Goal: Answer question/provide support

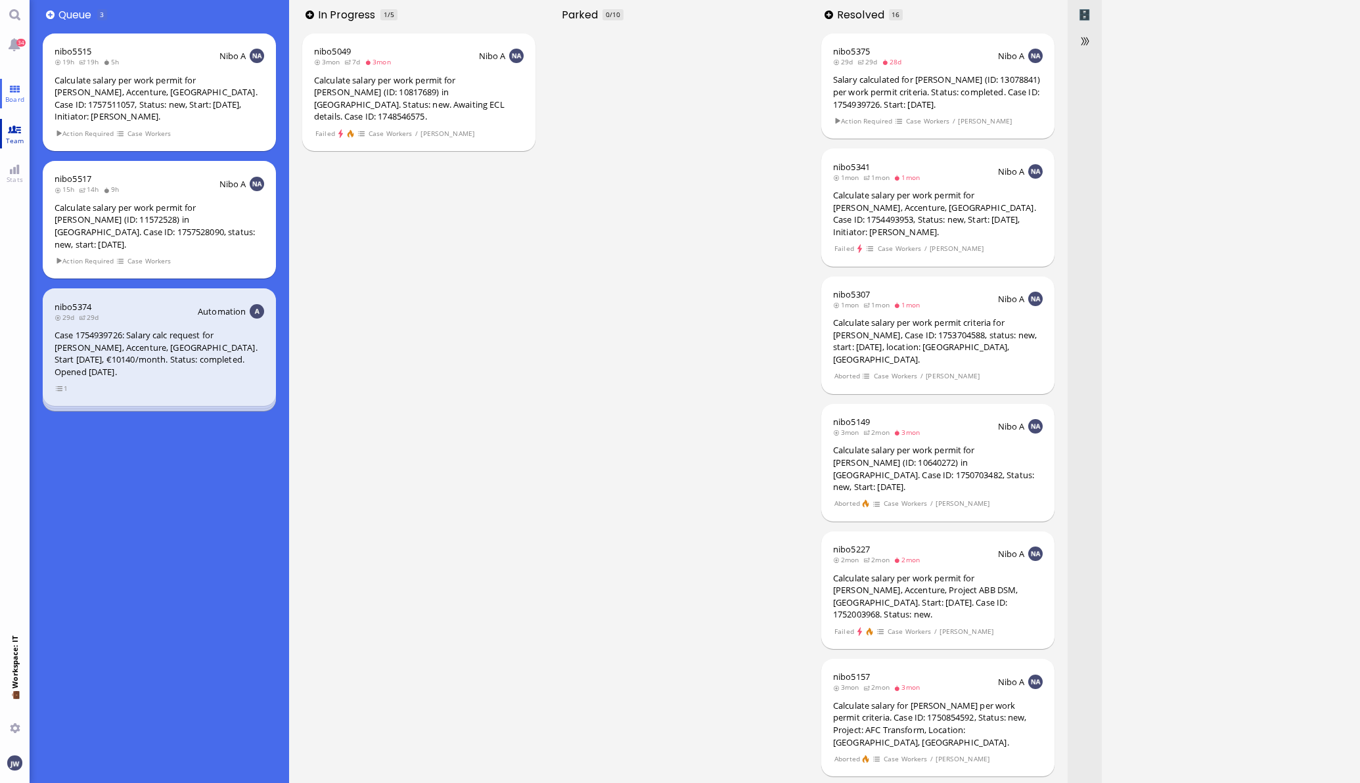
click at [21, 132] on link "Team" at bounding box center [15, 134] width 30 height 30
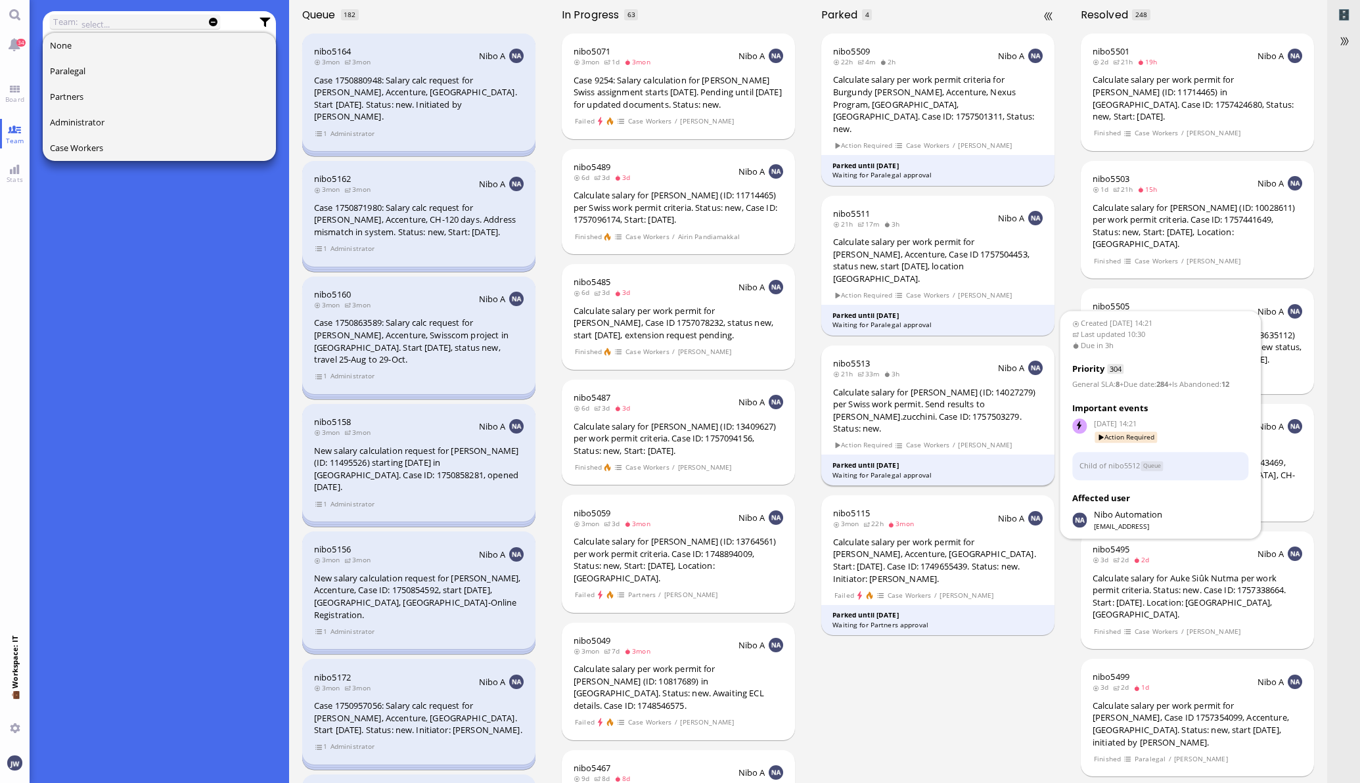
click at [921, 386] on div "Calculate salary for [PERSON_NAME] (ID: 14027279) per Swiss work permit. Send r…" at bounding box center [938, 410] width 210 height 49
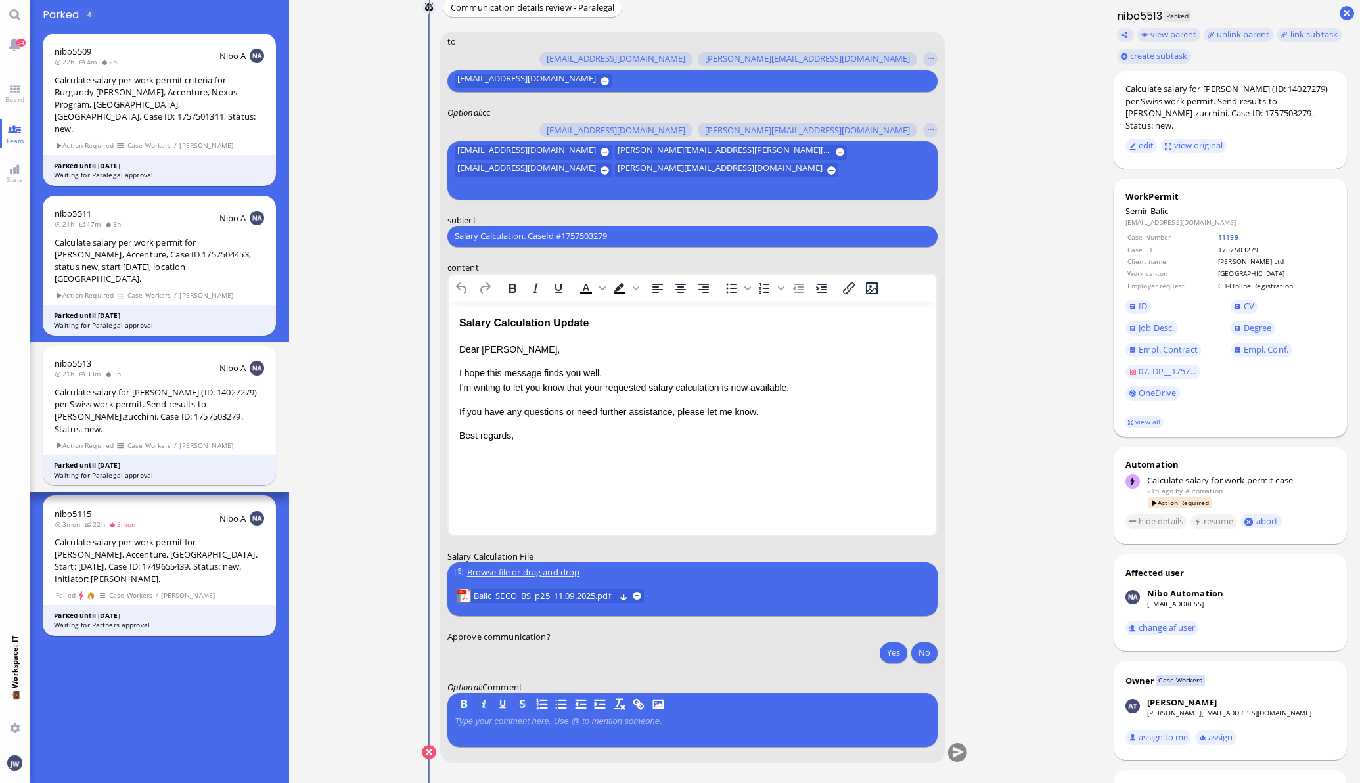
click at [1218, 236] on link "11199" at bounding box center [1228, 237] width 20 height 9
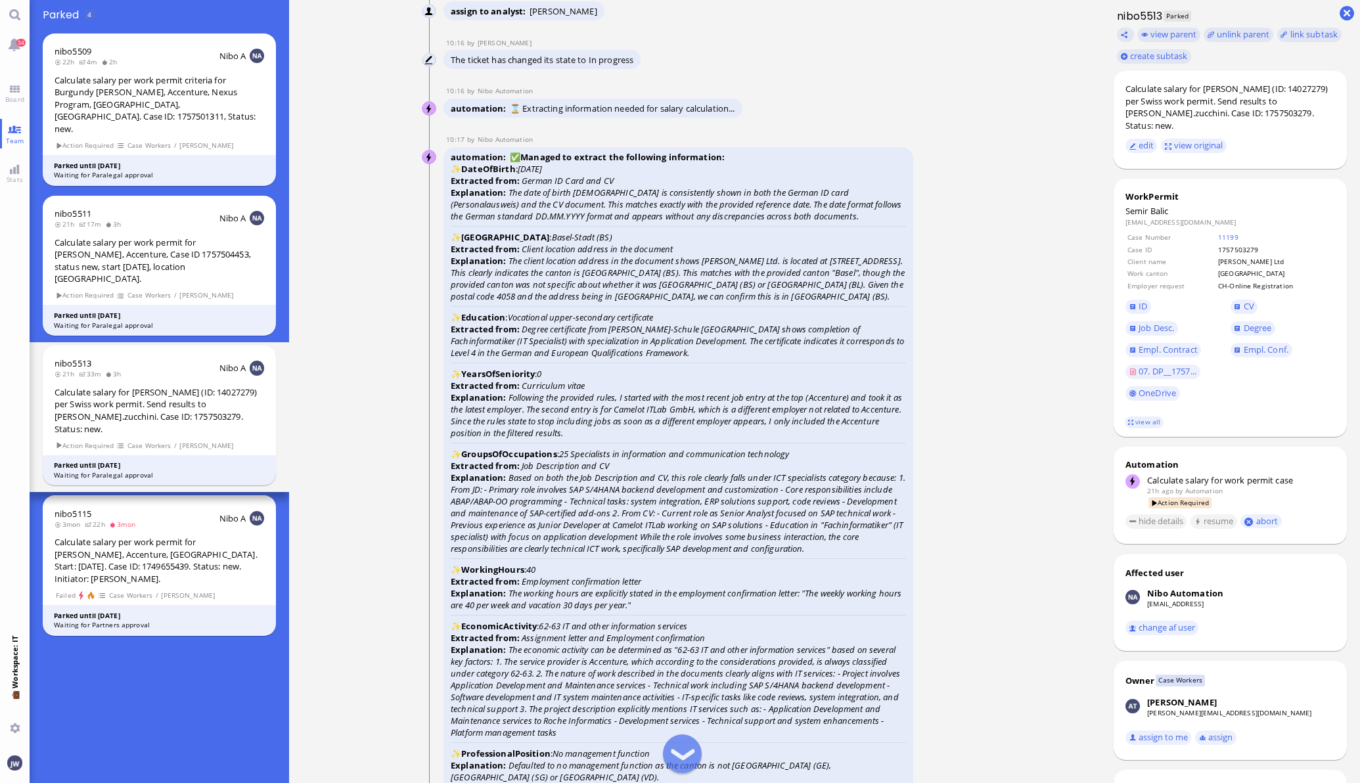
scroll to position [-2709, 0]
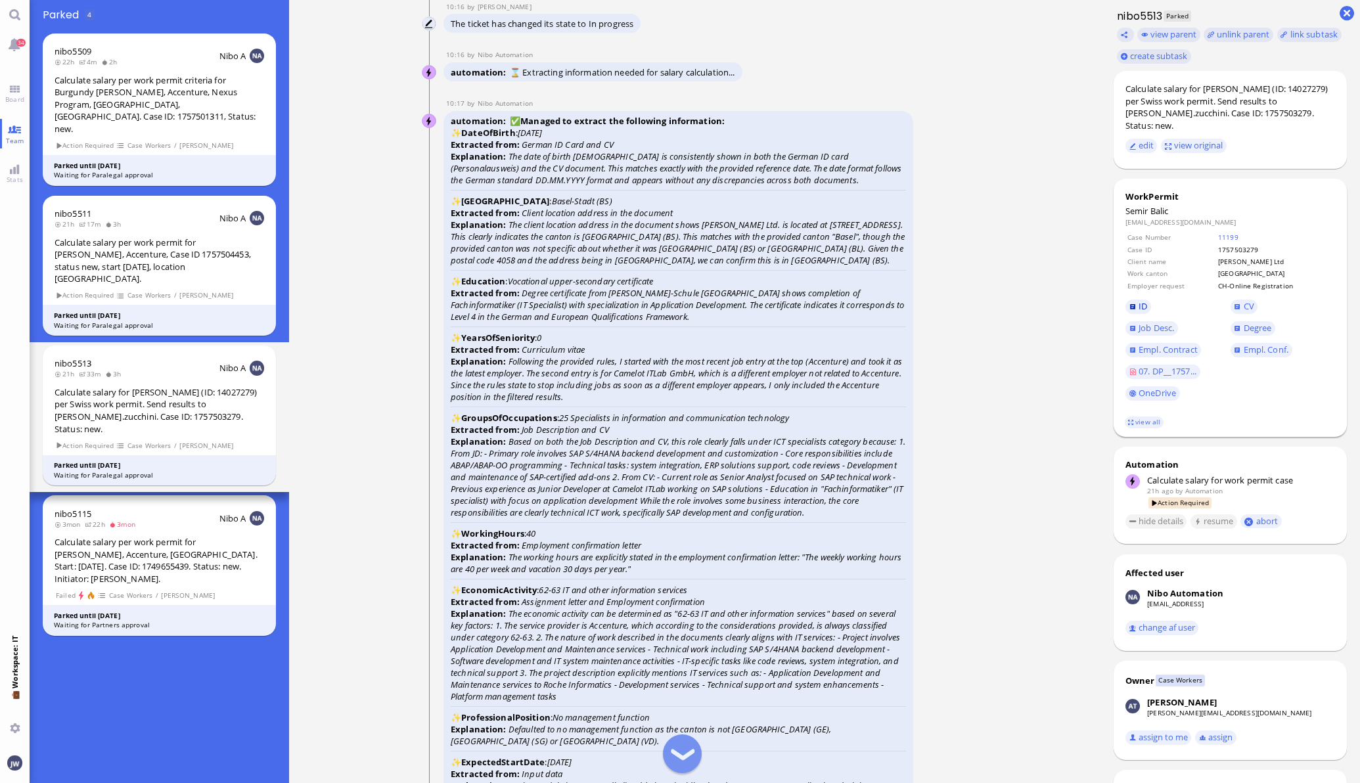
click at [1138, 303] on link "ID" at bounding box center [1138, 307] width 26 height 14
click at [1243, 303] on span "CV" at bounding box center [1248, 306] width 11 height 12
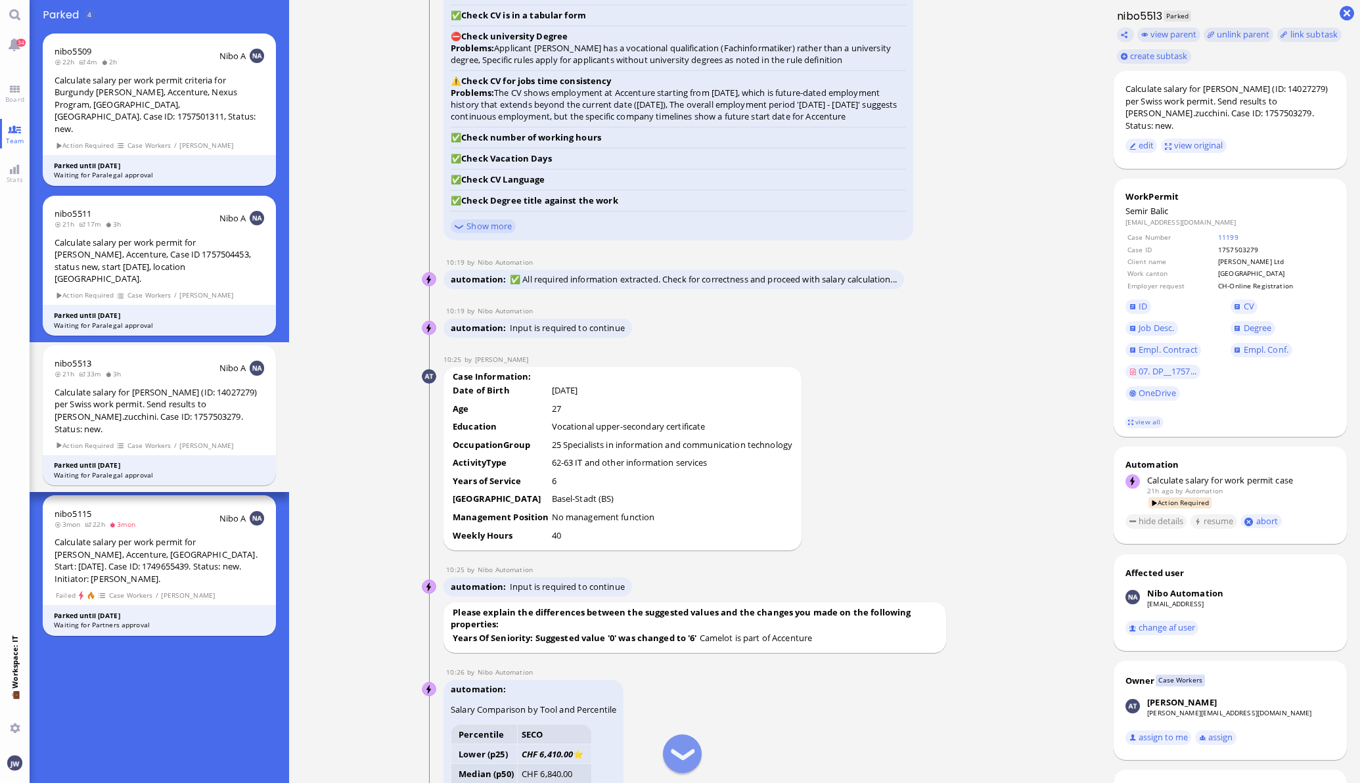
scroll to position [-1478, 0]
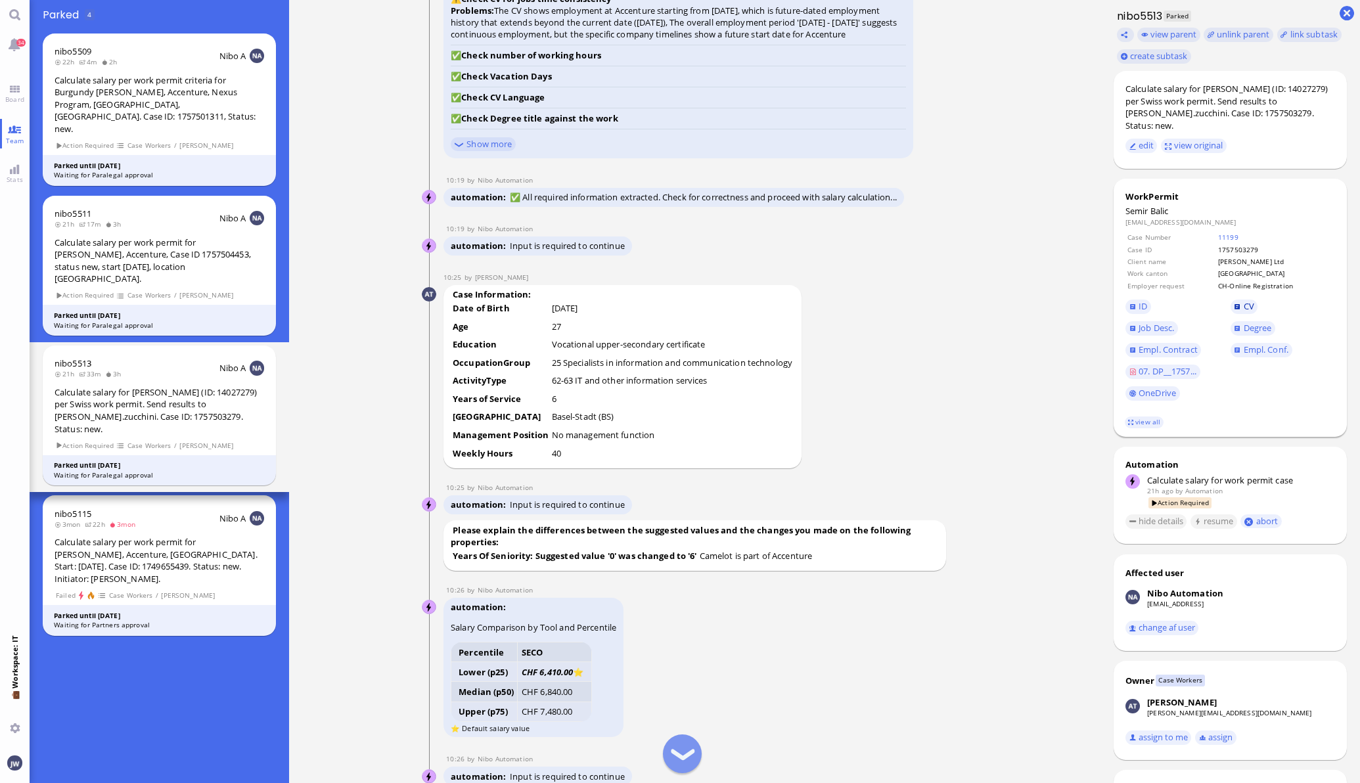
click at [1230, 309] on link "CV" at bounding box center [1244, 307] width 28 height 14
click at [1251, 349] on span "Empl. Conf." at bounding box center [1265, 350] width 45 height 12
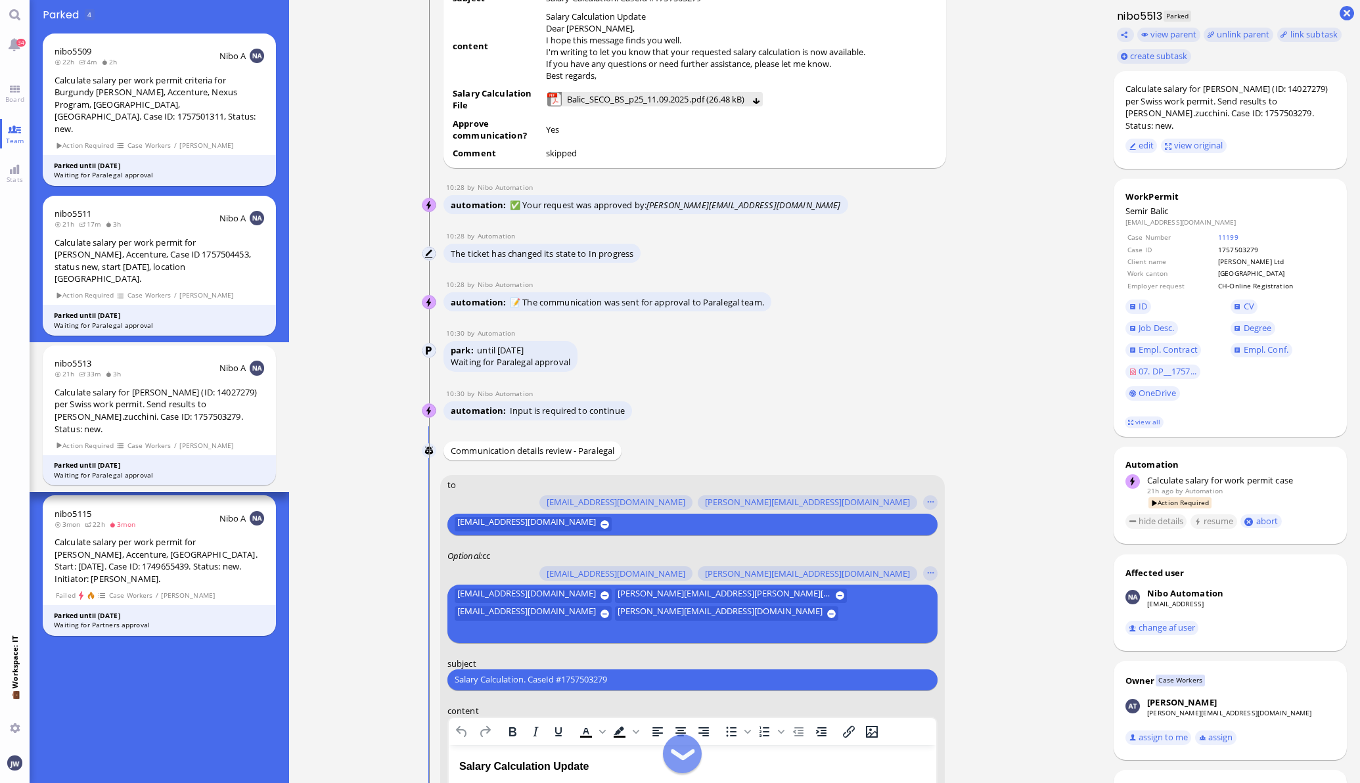
scroll to position [-411, 0]
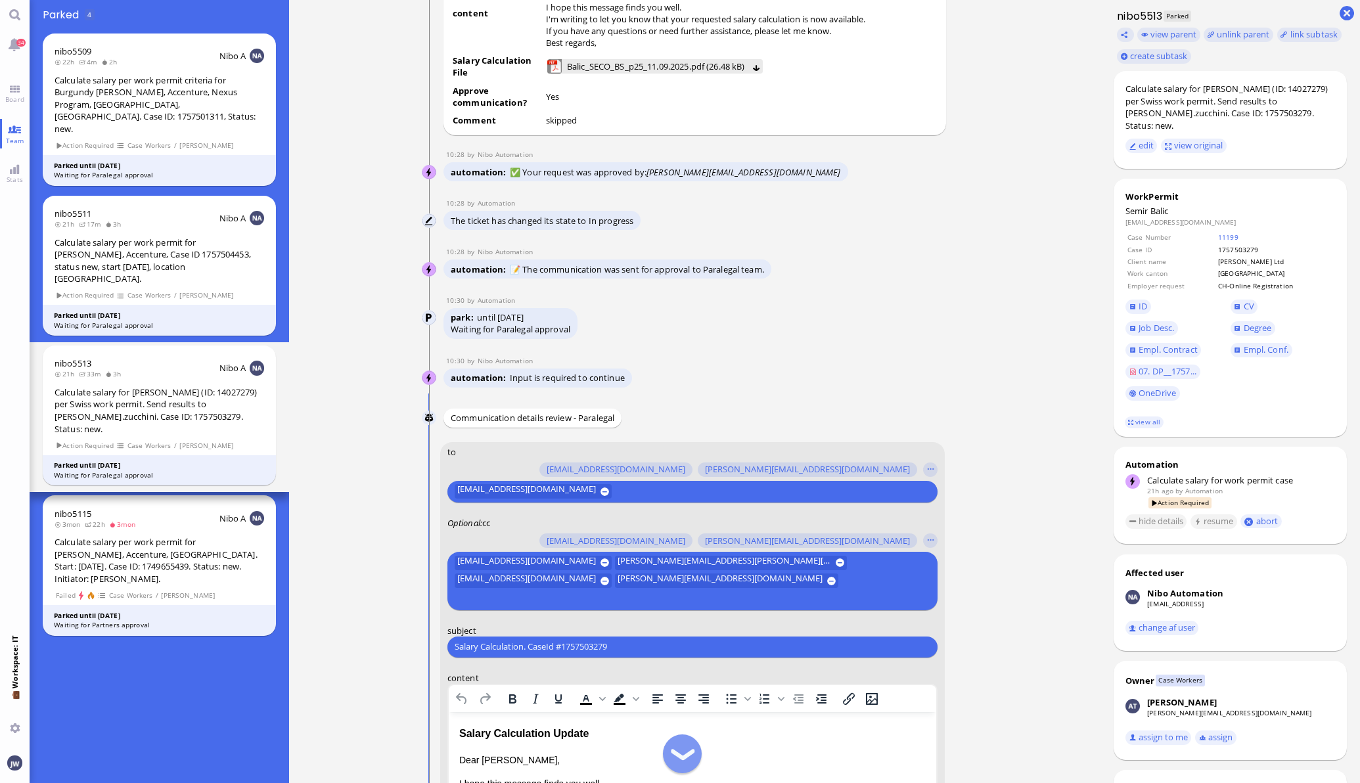
click at [787, 594] on input "text" at bounding box center [691, 599] width 472 height 14
type input "ai"
click at [518, 544] on span "[EMAIL_ADDRESS][DOMAIN_NAME]" at bounding box center [549, 538] width 139 height 14
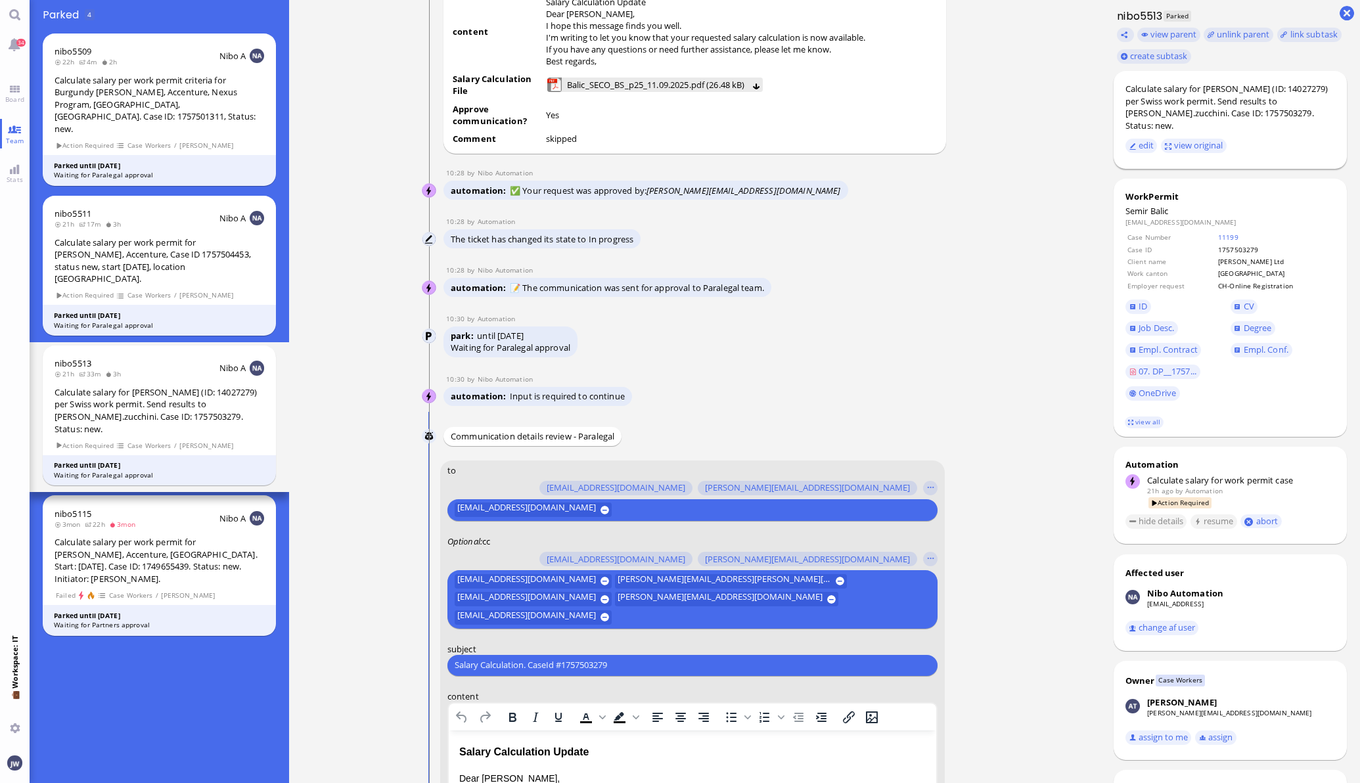
click at [1235, 89] on div "Calculate salary for [PERSON_NAME] (ID: 14027279) per Swiss work permit. Send r…" at bounding box center [1230, 107] width 210 height 49
click at [1230, 89] on div "Calculate salary for [PERSON_NAME] (ID: 14027279) per Swiss work permit. Send r…" at bounding box center [1230, 107] width 210 height 49
copy div "Balic"
click at [624, 663] on input "Salary Calculation. CaseId #1757503279" at bounding box center [693, 665] width 476 height 14
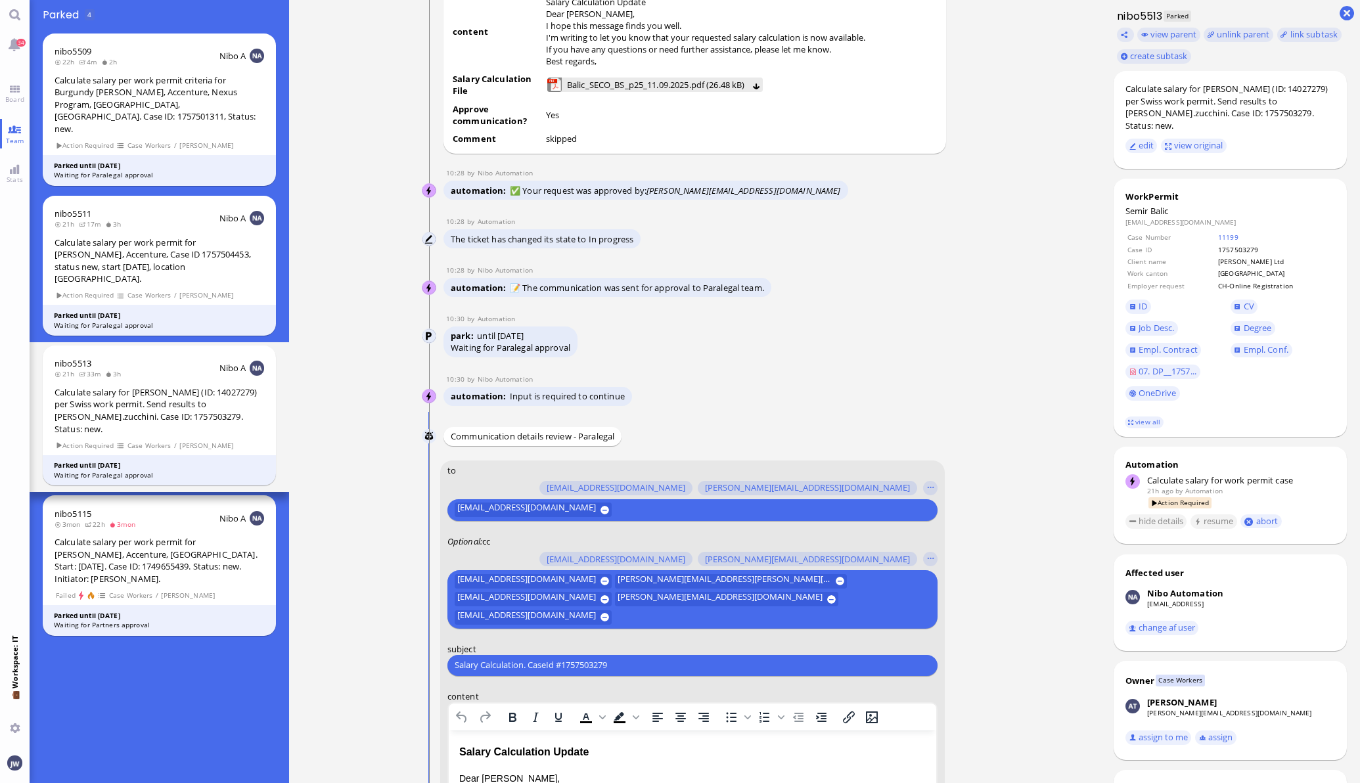
paste input "PazPerTout new case: [PERSON_NAME] (1757503279 / 14027279), Employer Request: C…"
type input "PazPerTout new case: [PERSON_NAME] (1757503279 / 14027279), Employer Request: C…"
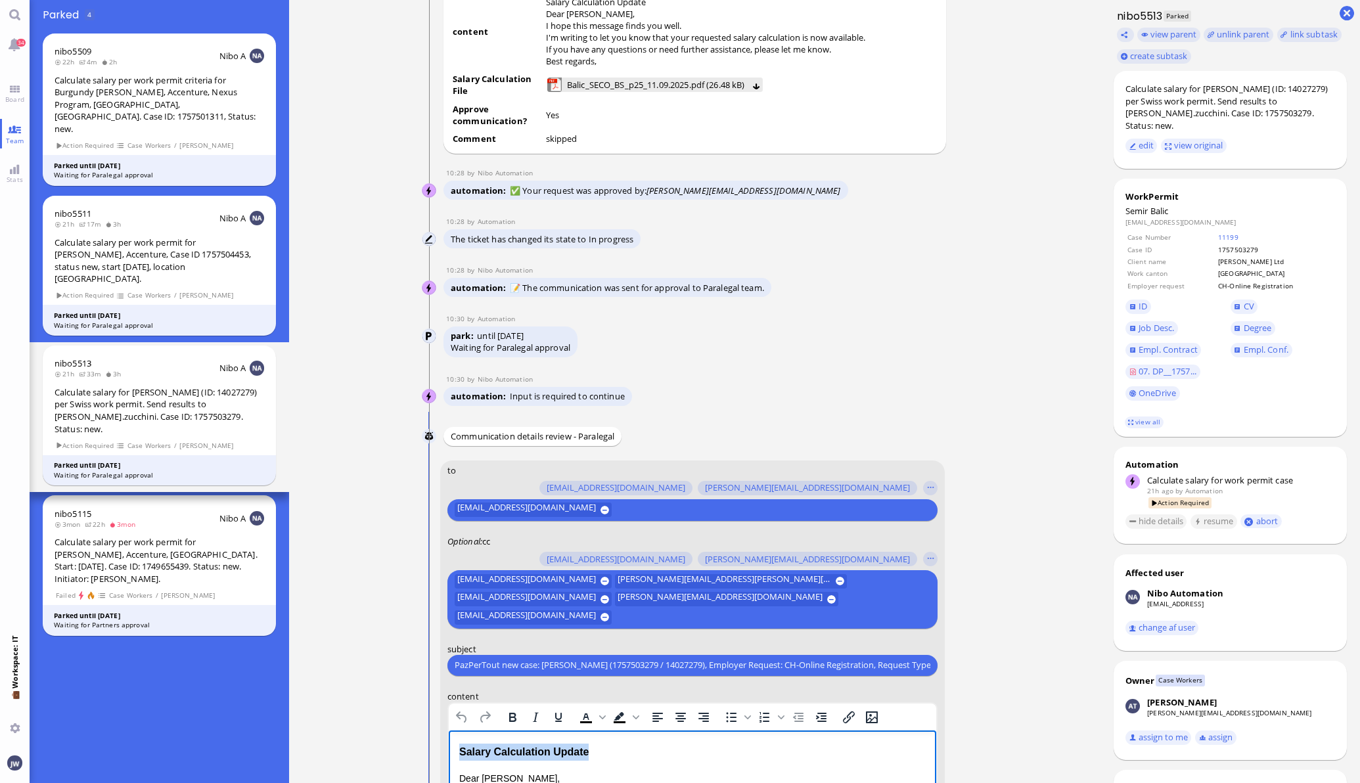
drag, startPoint x: 590, startPoint y: 749, endPoint x: 382, endPoint y: 751, distance: 208.2
click at [1147, 424] on link "view all" at bounding box center [1143, 421] width 38 height 11
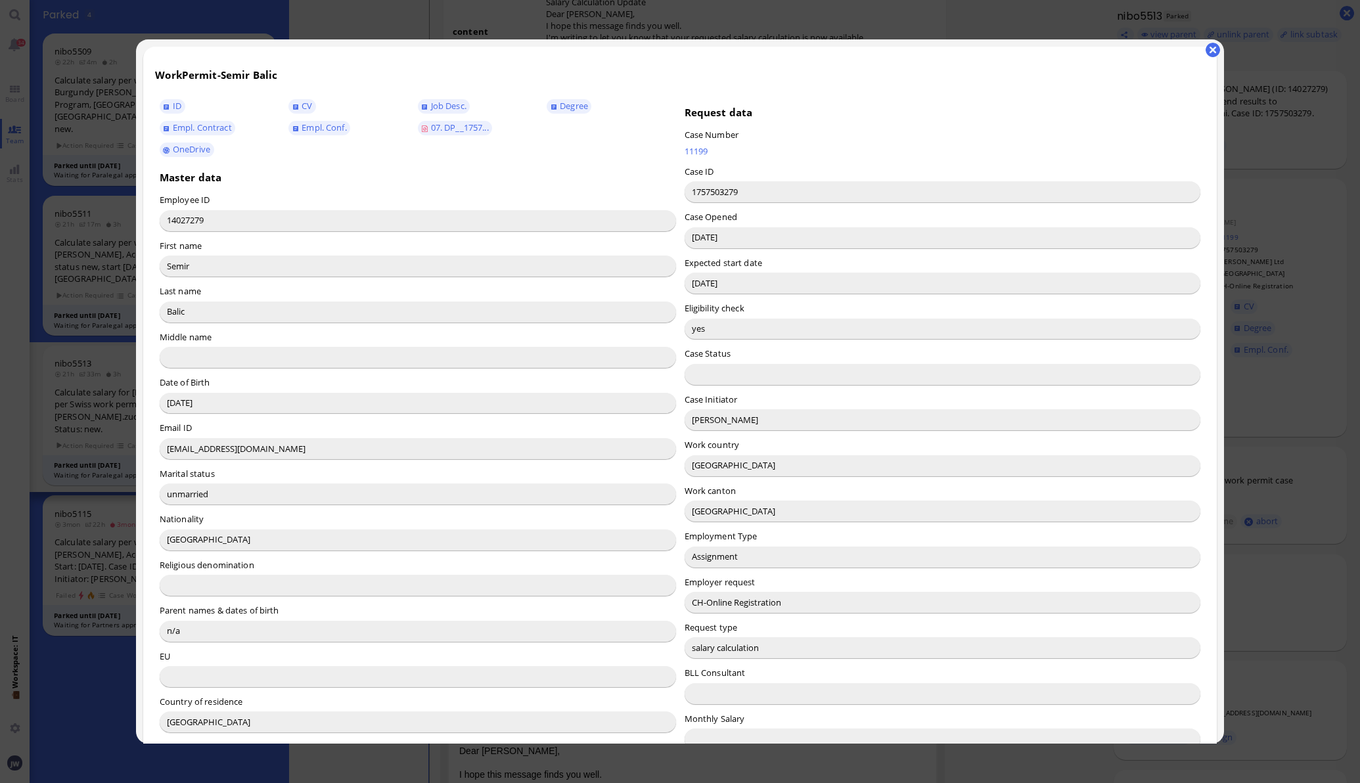
click at [684, 430] on input "[PERSON_NAME]" at bounding box center [942, 419] width 516 height 21
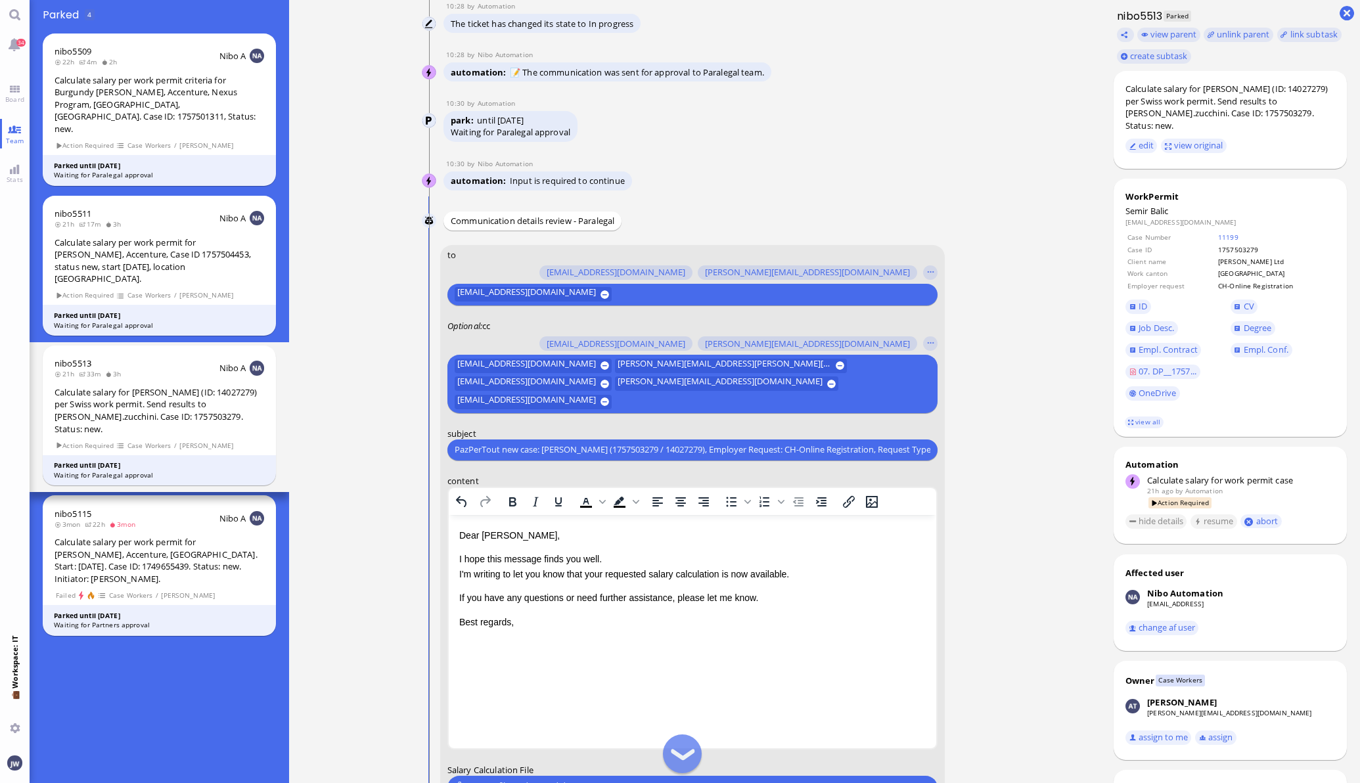
scroll to position [-182, 0]
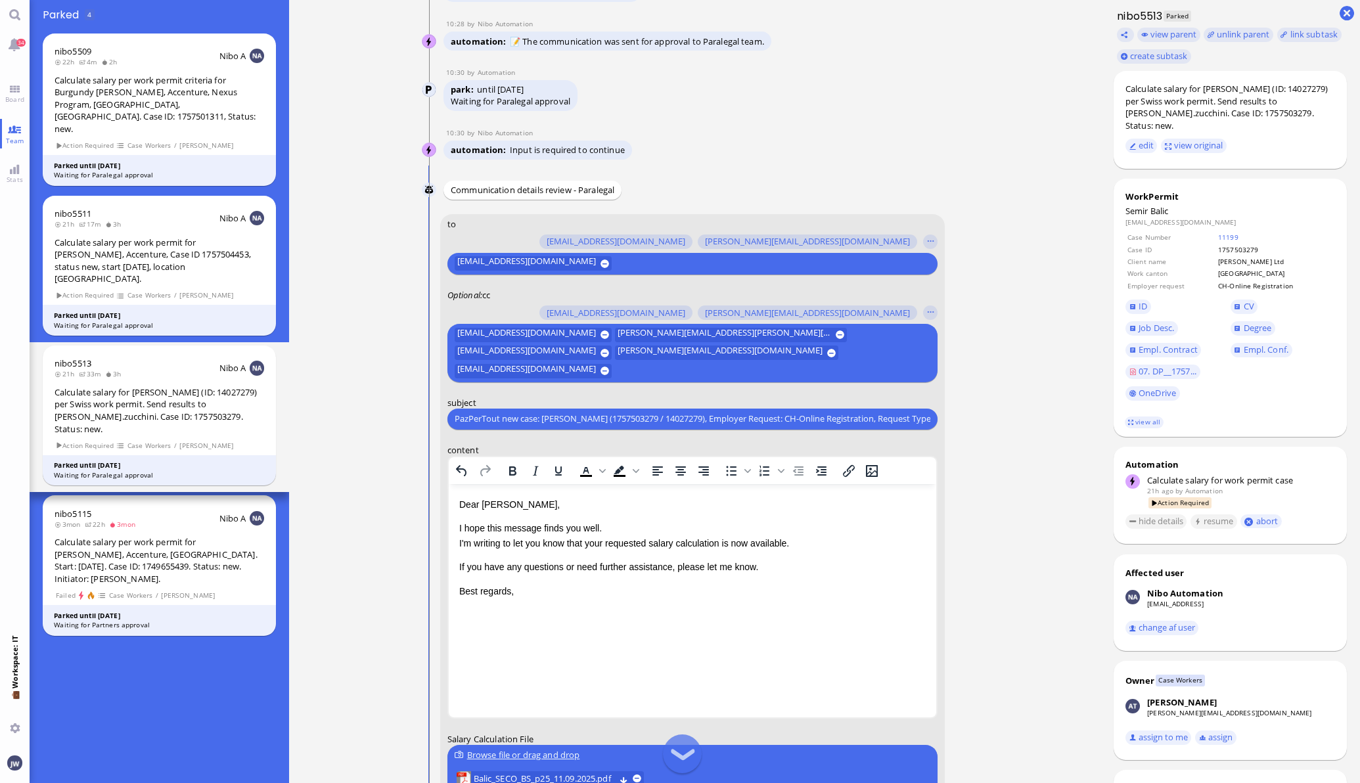
click at [504, 508] on p "Dear [PERSON_NAME]," at bounding box center [691, 504] width 466 height 14
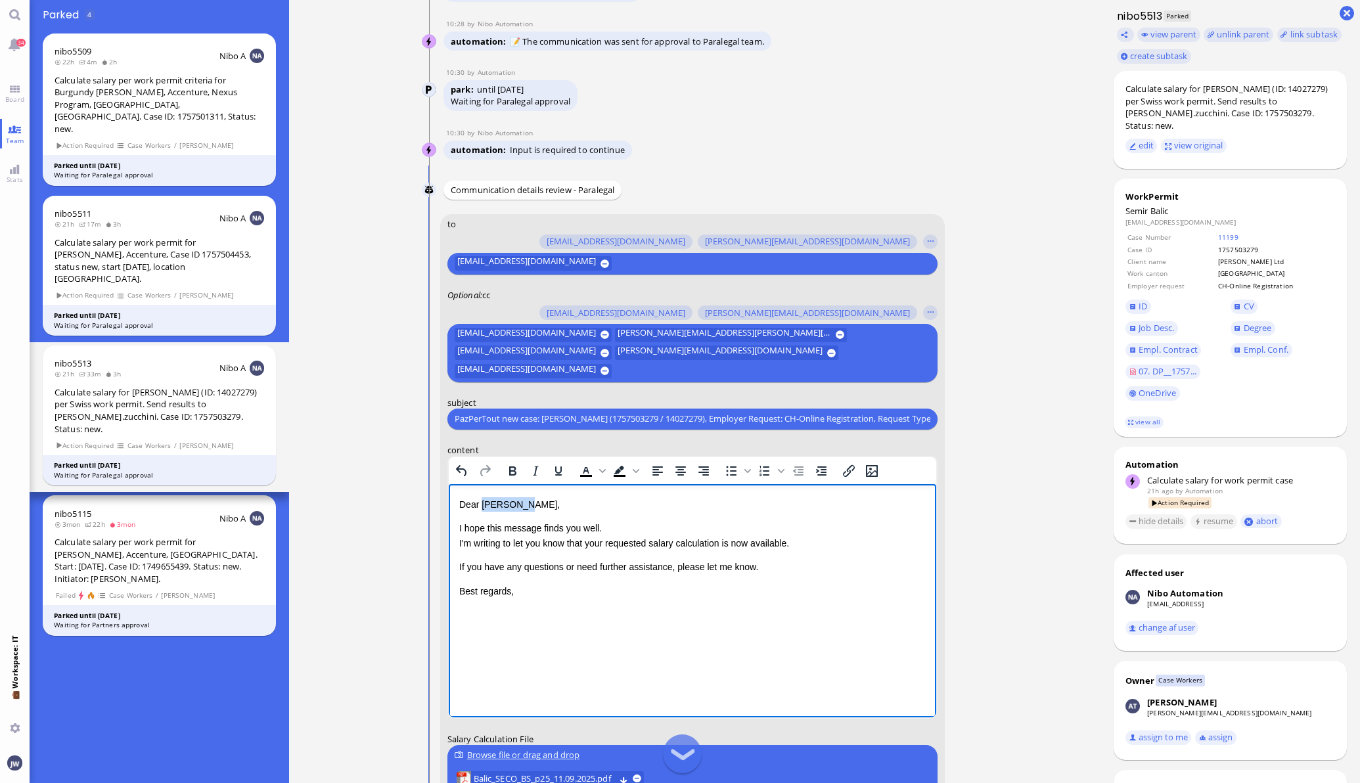
click at [504, 508] on p "Dear [PERSON_NAME]," at bounding box center [691, 504] width 466 height 14
click at [605, 526] on p "I hope this message finds you well. I'm writing to let you know that your reque…" at bounding box center [691, 535] width 466 height 30
click at [600, 546] on p "I hope this message finds you well. I'm writing to let you know that your reque…" at bounding box center [691, 535] width 466 height 30
click at [721, 543] on p "I hope this message finds you well. I'm writing to let you know that the reques…" at bounding box center [691, 535] width 466 height 30
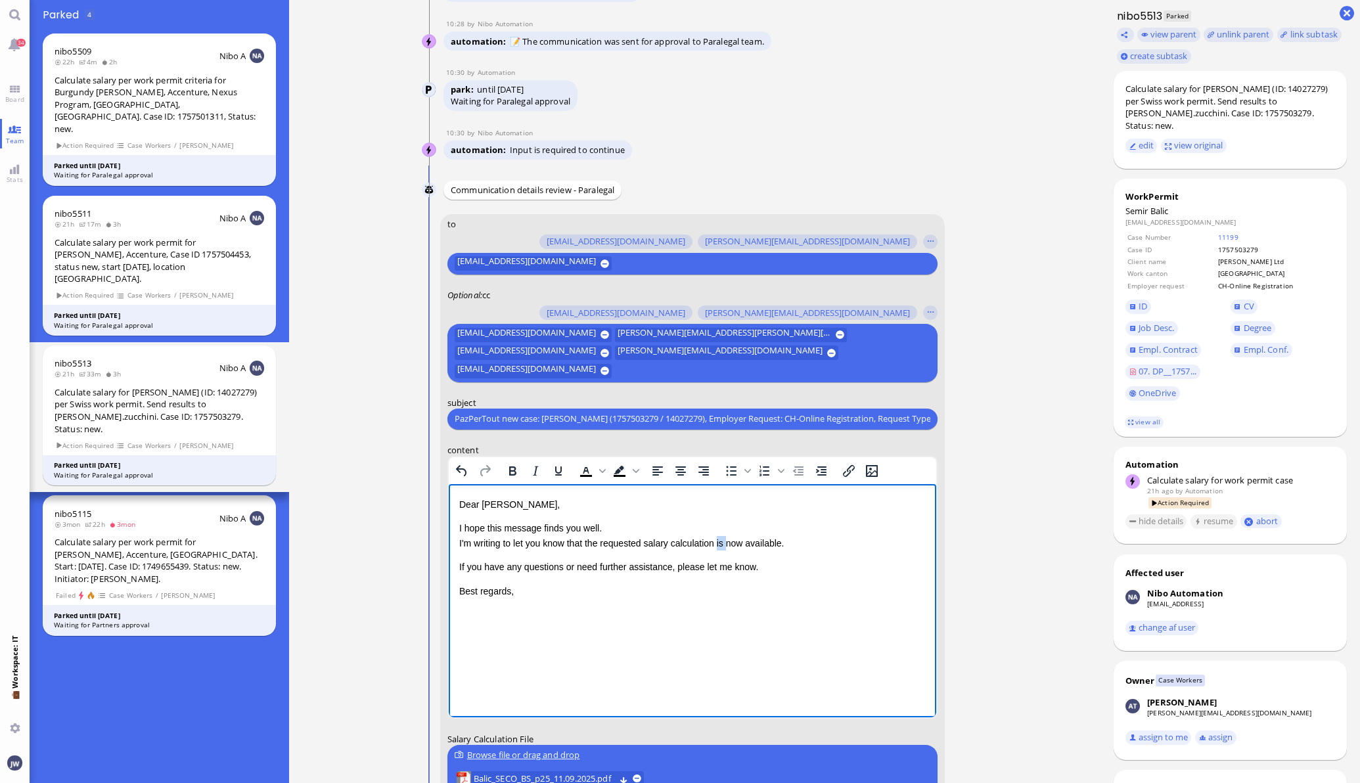
click at [721, 543] on p "I hope this message finds you well. I'm writing to let you know that the reques…" at bounding box center [691, 535] width 466 height 30
click at [756, 543] on p "I hope this message finds you well. I'm writing to let you know that the reques…" at bounding box center [691, 535] width 466 height 30
click at [1230, 89] on div "Calculate salary for [PERSON_NAME] (ID: 14027279) per Swiss work permit. Send r…" at bounding box center [1230, 107] width 210 height 49
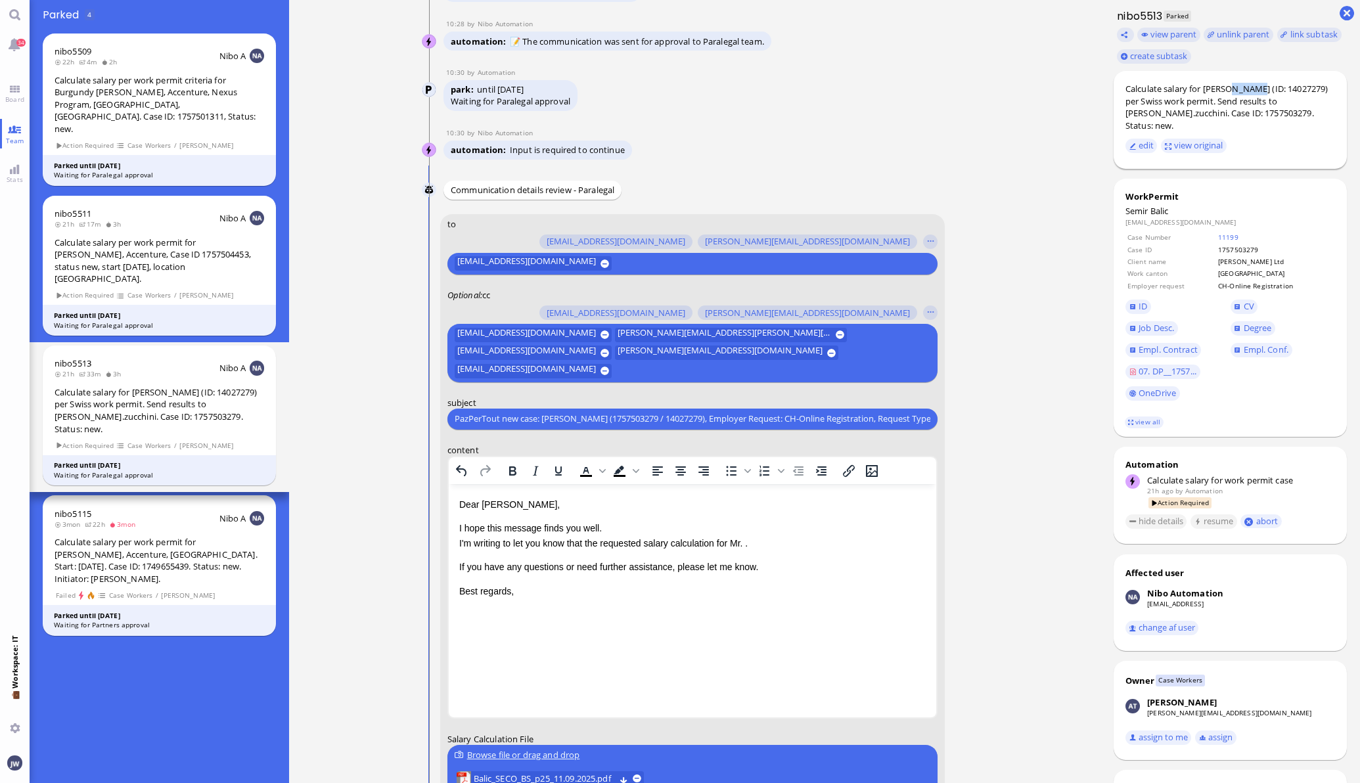
click at [1230, 89] on div "Calculate salary for [PERSON_NAME] (ID: 14027279) per Swiss work permit. Send r…" at bounding box center [1230, 107] width 210 height 49
copy div "Balic"
click at [748, 539] on p "I hope this message finds you well. I'm writing to let you know that the reques…" at bounding box center [691, 535] width 466 height 30
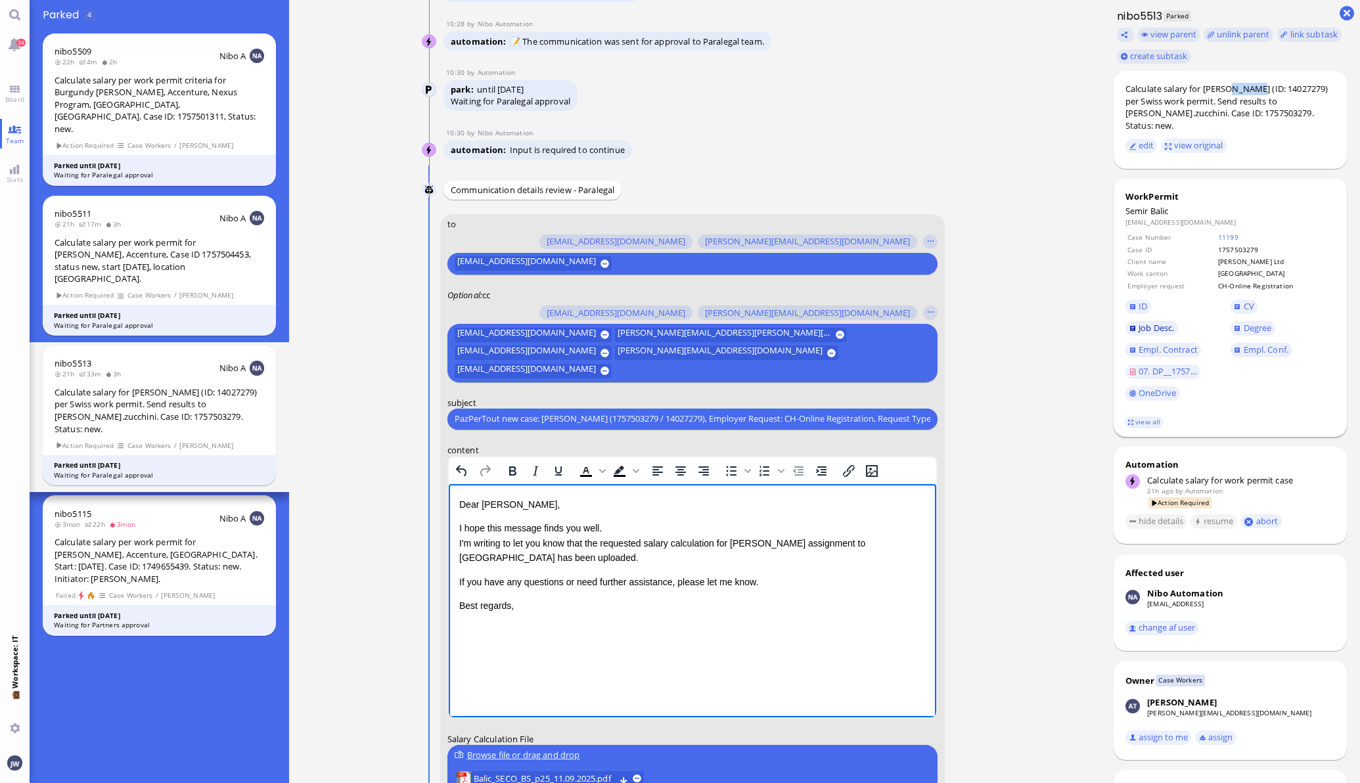
click at [1164, 326] on link "Job Desc." at bounding box center [1151, 328] width 53 height 14
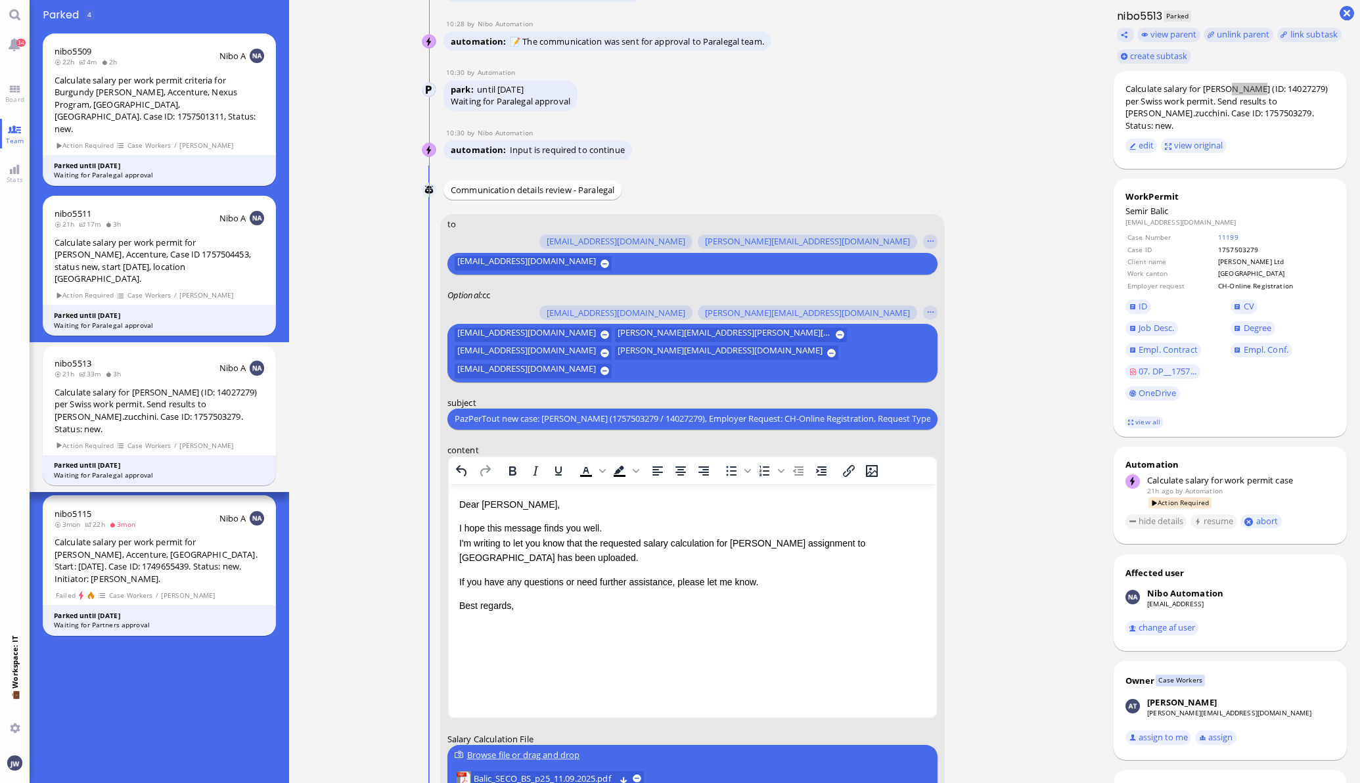
click at [779, 584] on p "If you have any questions or need further assistance, please let me know." at bounding box center [691, 581] width 466 height 14
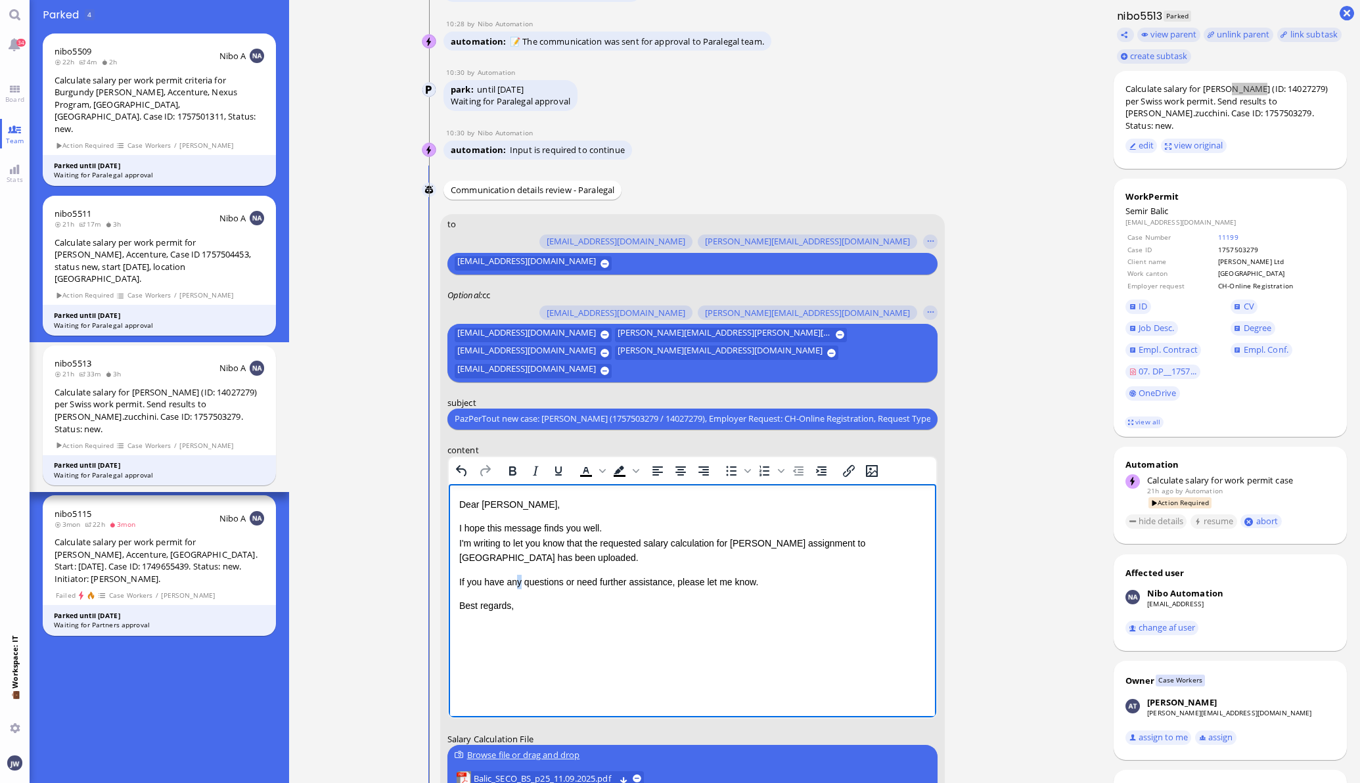
drag, startPoint x: 517, startPoint y: 566, endPoint x: 523, endPoint y: 570, distance: 8.0
click at [520, 567] on div "Dear [PERSON_NAME], I hope this message finds you well. I'm writing to let you …" at bounding box center [691, 555] width 466 height 116
click at [517, 549] on p "I hope this message finds you well. I'm writing to let you know that the reques…" at bounding box center [691, 542] width 466 height 44
click at [510, 560] on p "I hope this message finds you well. I'm writing to let you know that the reques…" at bounding box center [691, 542] width 466 height 44
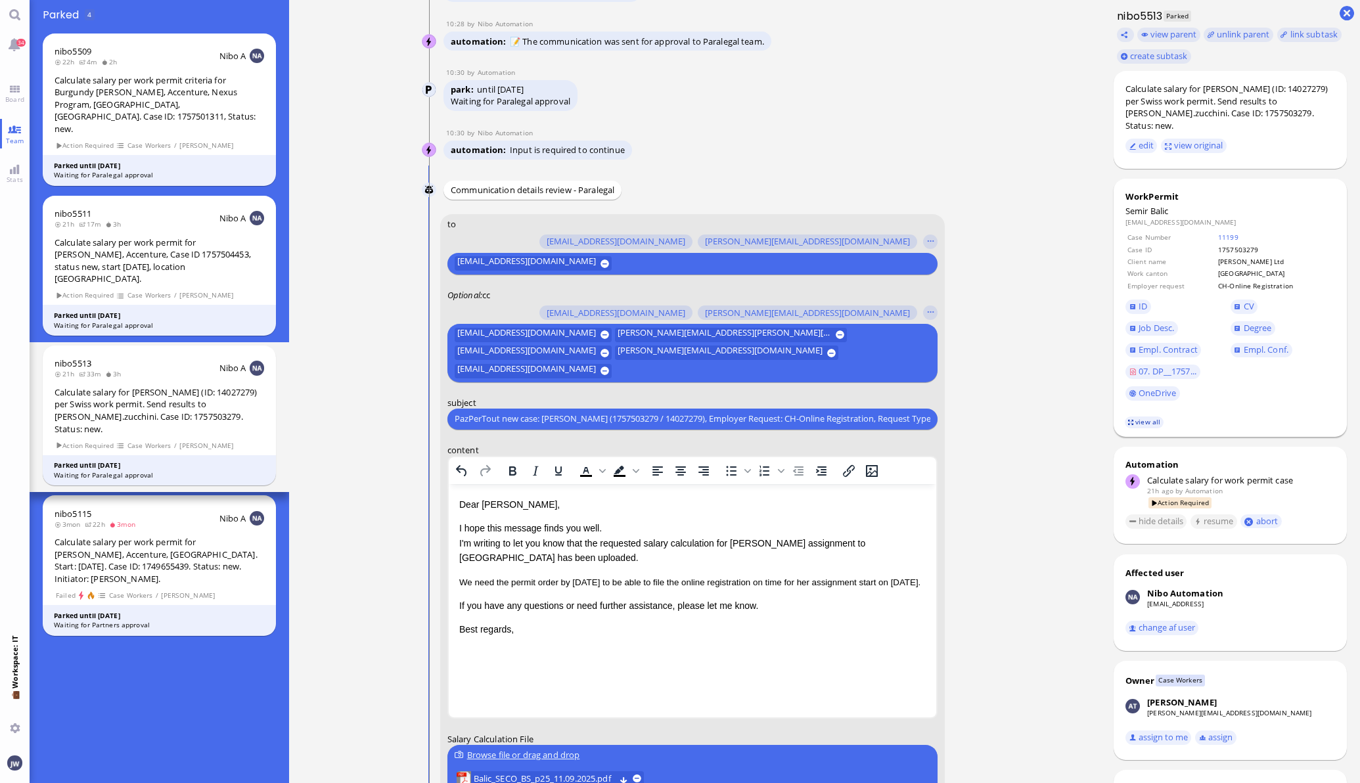
click at [1140, 424] on link "view all" at bounding box center [1143, 421] width 38 height 11
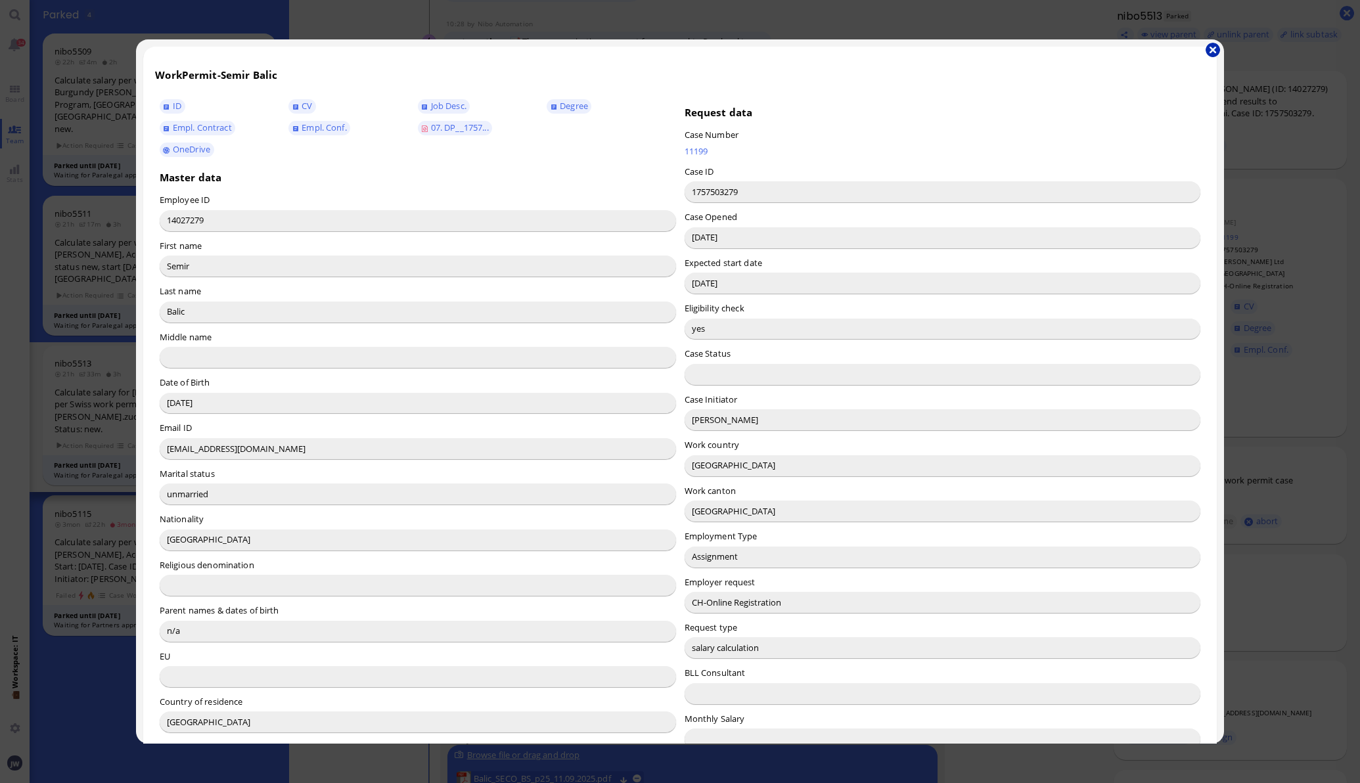
click at [1216, 50] on button "button" at bounding box center [1212, 50] width 14 height 14
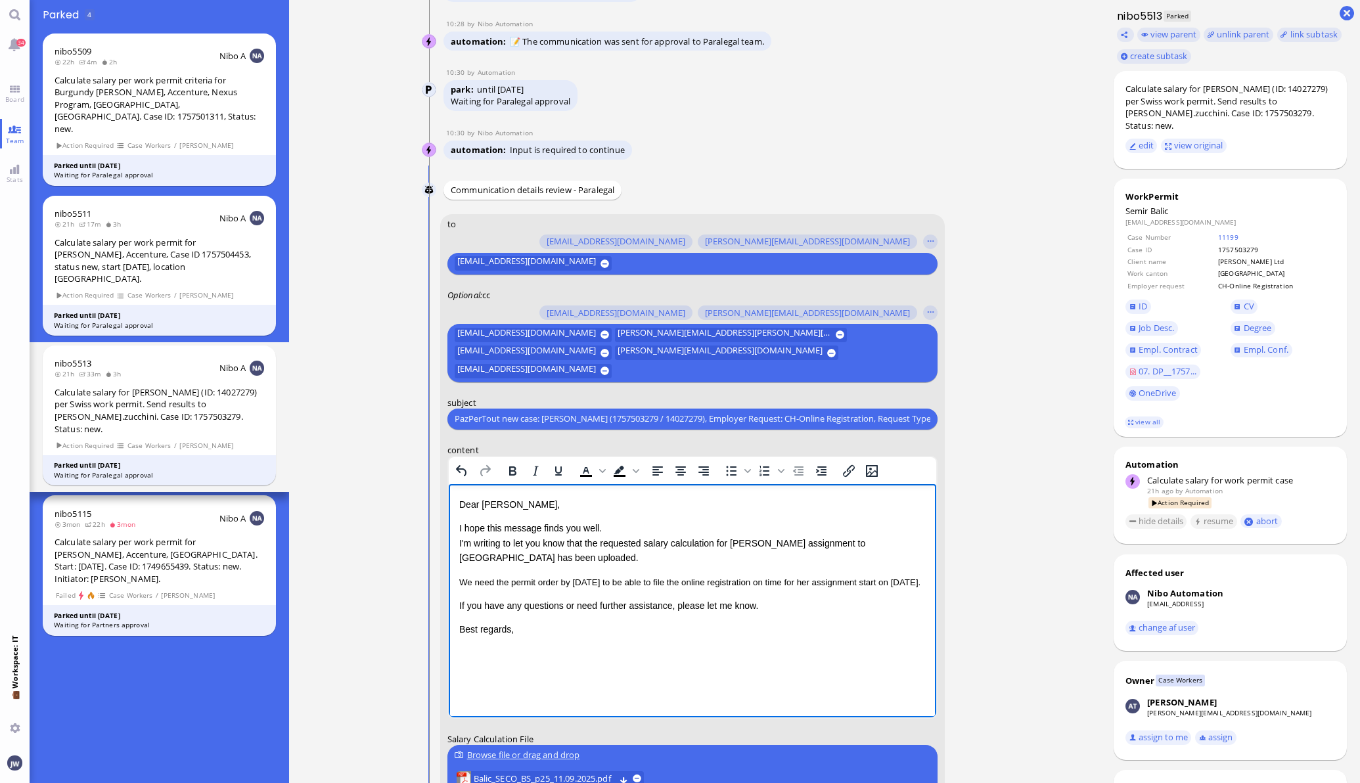
click at [466, 587] on span "We need the permit order by [DATE] to be able to file the online registration o…" at bounding box center [688, 582] width 461 height 10
click at [579, 579] on span "We need the permit order by [DATE] to be able to file the online registration o…" at bounding box center [688, 582] width 461 height 10
click at [520, 589] on p "We need the permit order by [DATE] to be able to file the online registration o…" at bounding box center [691, 581] width 466 height 14
click at [816, 584] on span "We need the permit order by [DATE] to be able to file the online registration o…" at bounding box center [688, 582] width 461 height 10
click at [815, 584] on span "We need the permit order by [DATE] to be able to file the online registration o…" at bounding box center [688, 582] width 461 height 10
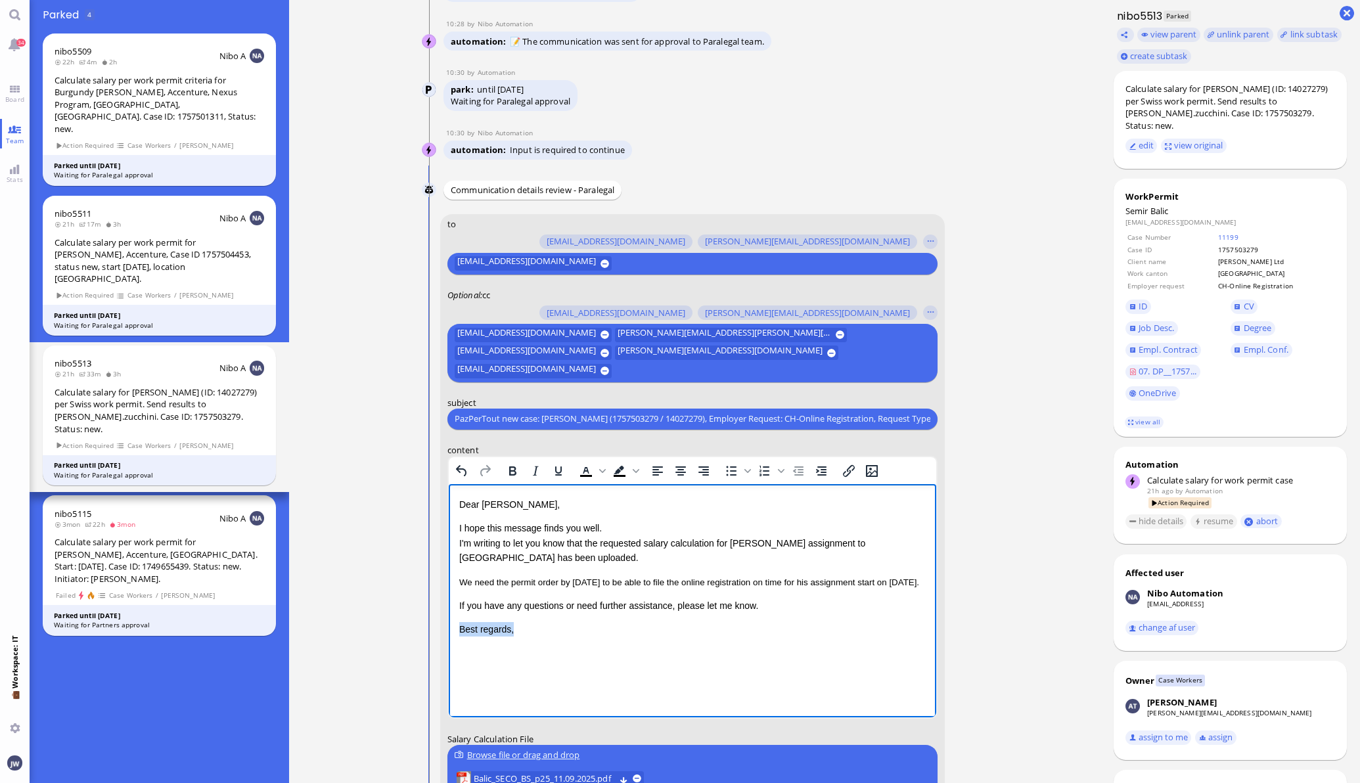
drag, startPoint x: 540, startPoint y: 643, endPoint x: 883, endPoint y: 1132, distance: 597.3
click at [448, 649] on html "Dear [PERSON_NAME], I hope this message finds you well. I'm writing to let you …" at bounding box center [691, 566] width 487 height 166
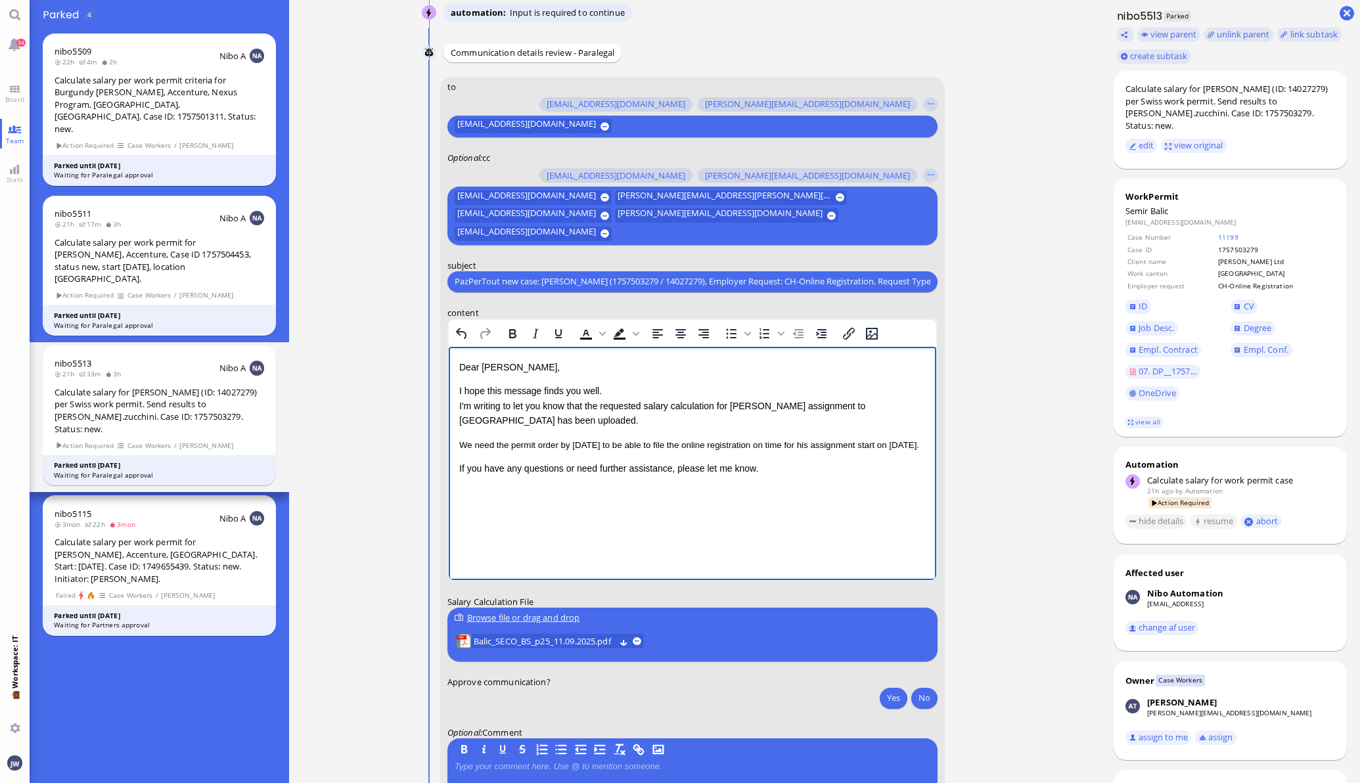
scroll to position [0, 0]
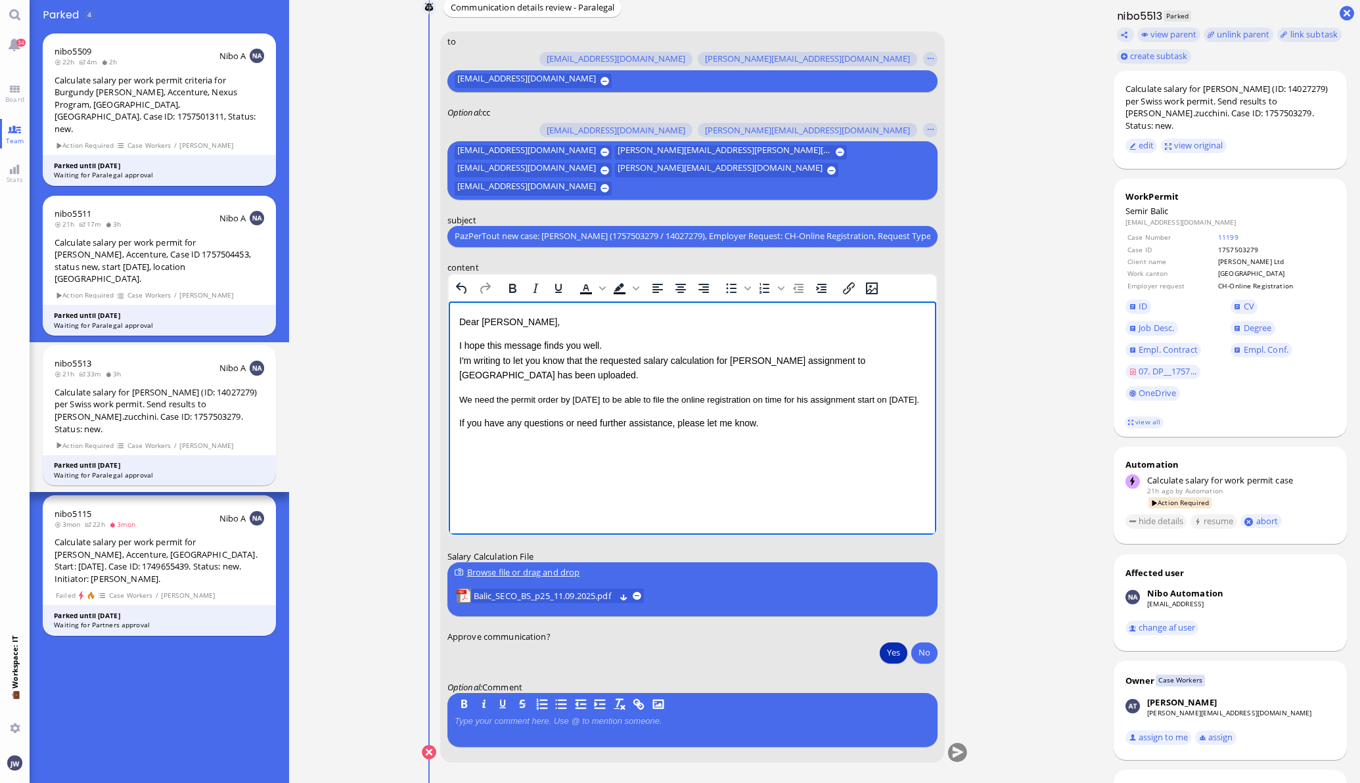
click at [887, 656] on button "Yes" at bounding box center [893, 652] width 28 height 21
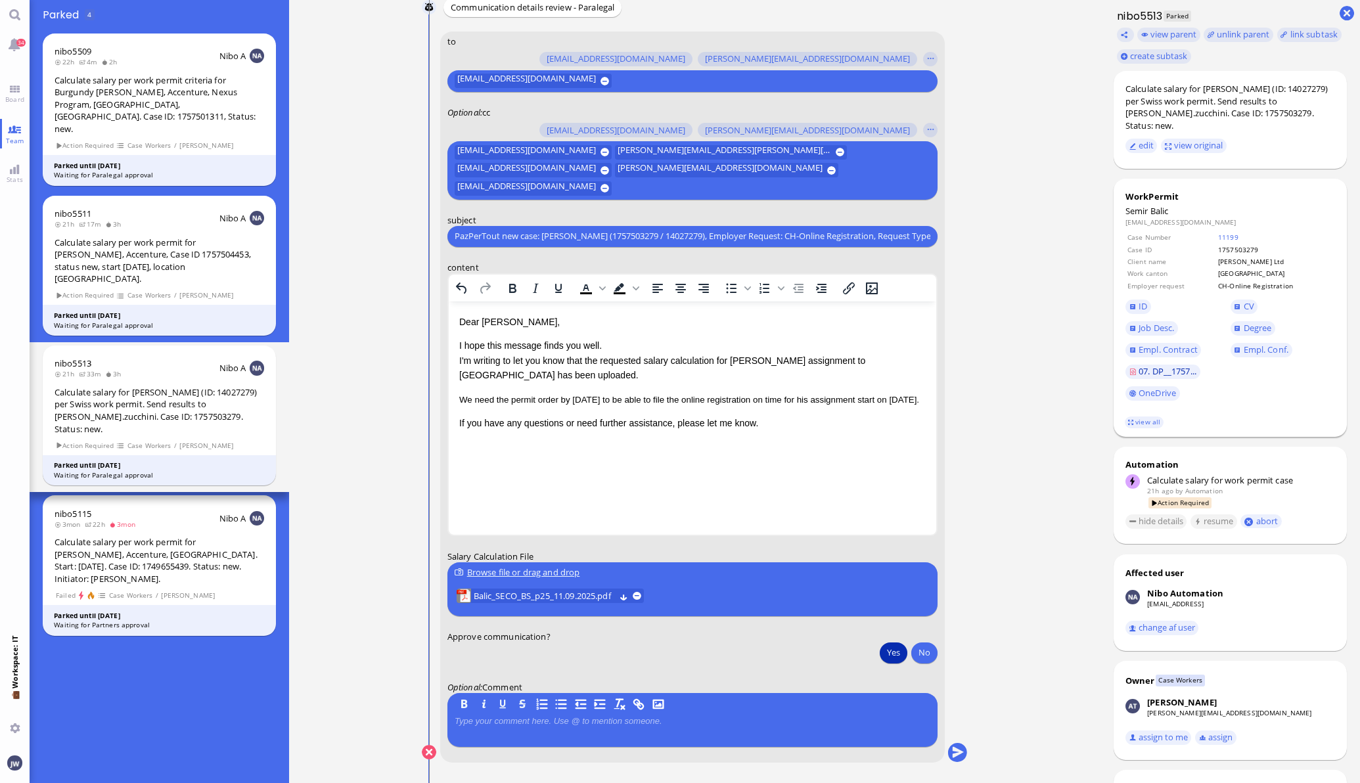
click at [1178, 376] on span "07. DP__1757..." at bounding box center [1167, 371] width 58 height 12
click at [1243, 323] on span "Degree" at bounding box center [1257, 328] width 28 height 12
click at [1125, 300] on link "ID" at bounding box center [1138, 307] width 26 height 14
click at [947, 753] on button "submit" at bounding box center [957, 753] width 20 height 20
